Goal: Navigation & Orientation: Go to known website

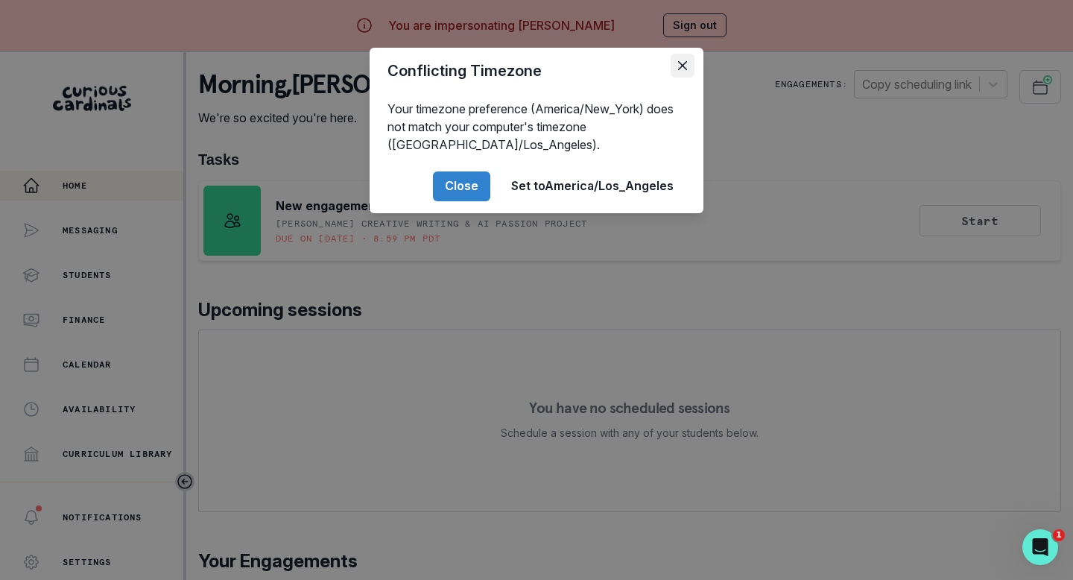
click at [680, 64] on icon "Close" at bounding box center [682, 65] width 9 height 9
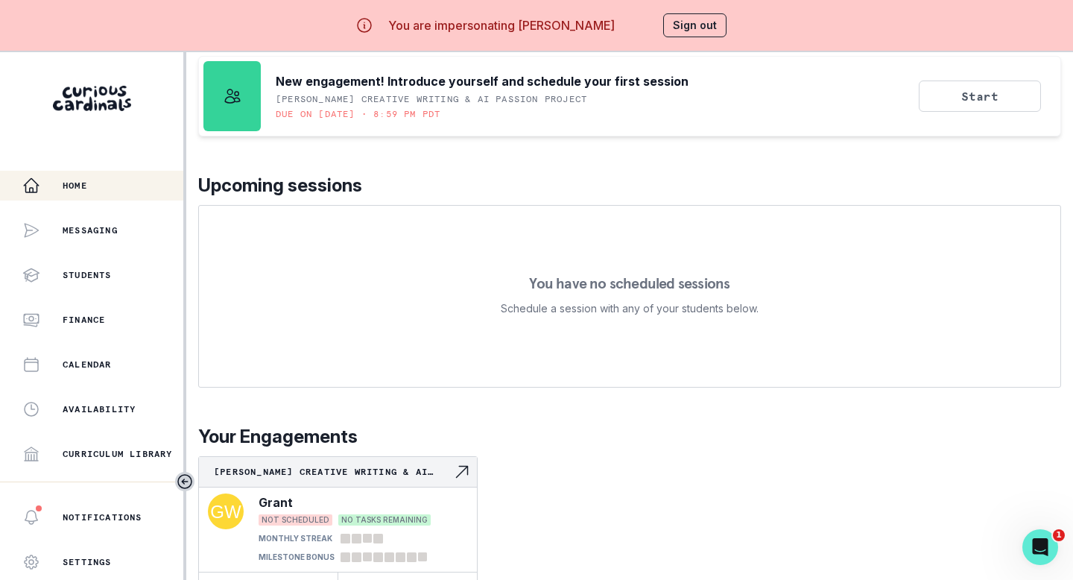
scroll to position [52, 0]
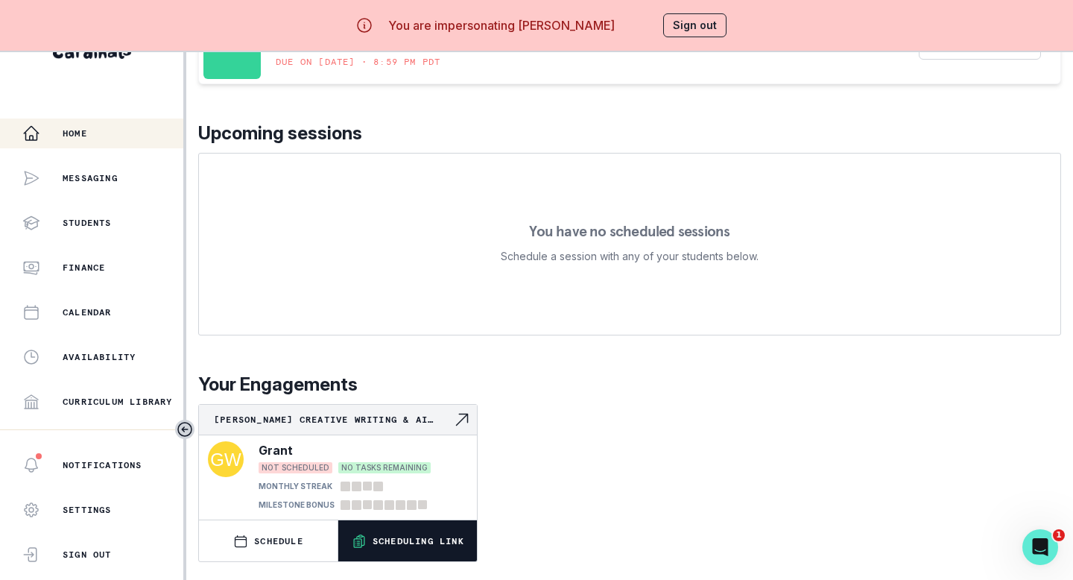
click at [390, 542] on p "Scheduling Link" at bounding box center [418, 541] width 92 height 12
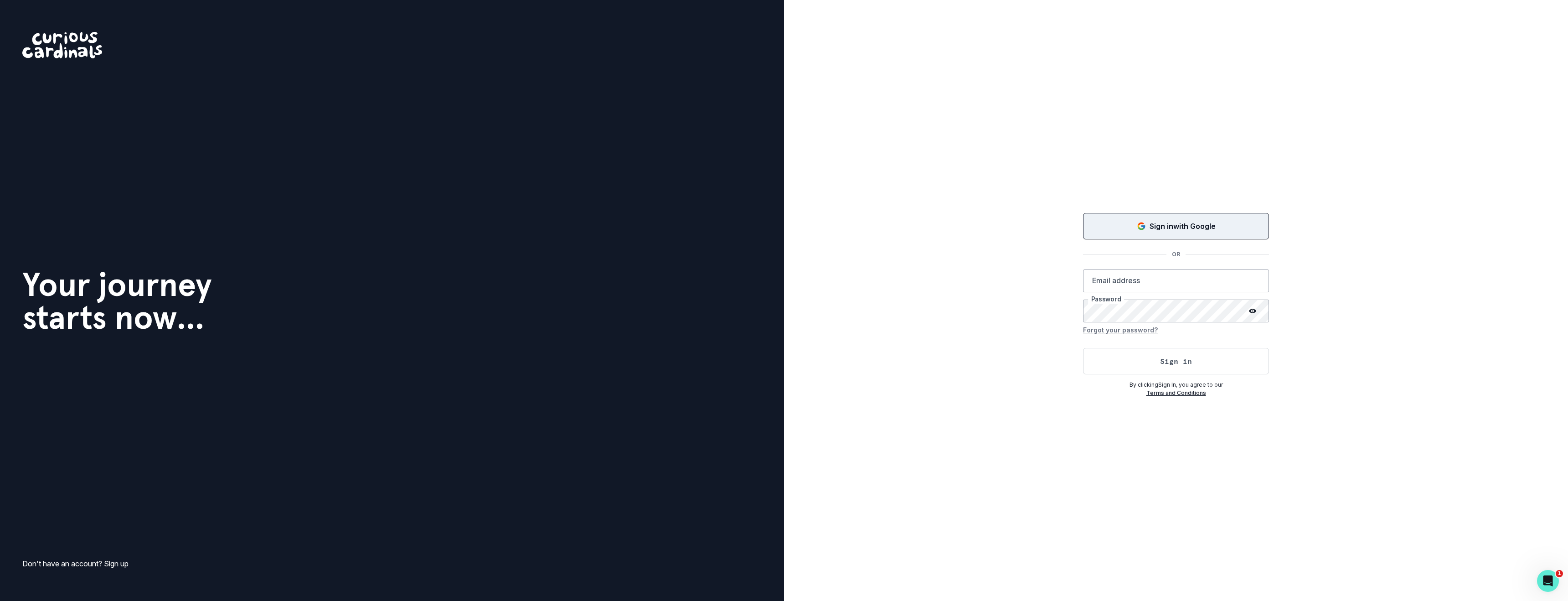
click at [656, 233] on button "Sign in with Google" at bounding box center [1176, 226] width 186 height 26
